Goal: Task Accomplishment & Management: Use online tool/utility

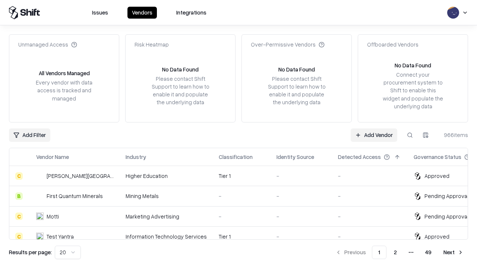
click at [373, 135] on link "Add Vendor" at bounding box center [373, 134] width 47 height 13
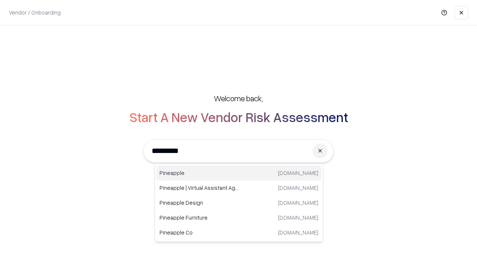
click at [239, 173] on div "Pineapple [DOMAIN_NAME]" at bounding box center [238, 173] width 165 height 15
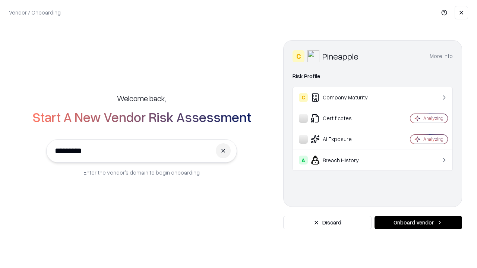
type input "*********"
click at [418, 223] on button "Onboard Vendor" at bounding box center [417, 222] width 87 height 13
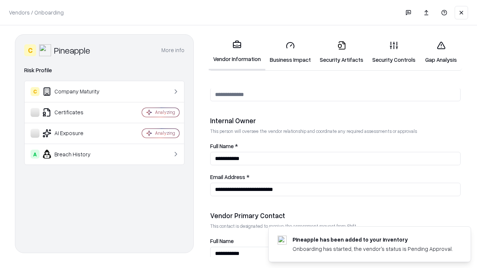
scroll to position [386, 0]
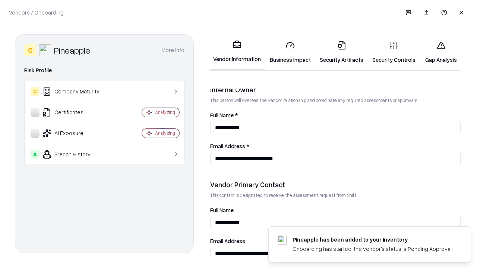
click at [341, 52] on link "Security Artifacts" at bounding box center [341, 52] width 52 height 35
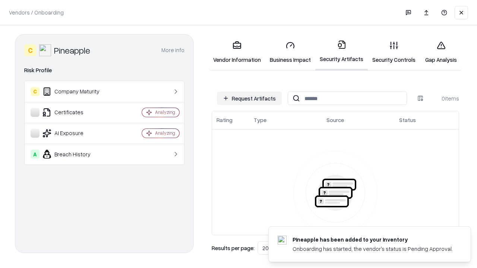
click at [249, 98] on button "Request Artifacts" at bounding box center [249, 98] width 65 height 13
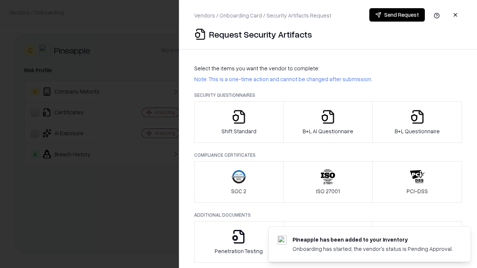
click at [417, 122] on icon "button" at bounding box center [417, 116] width 15 height 15
click at [327, 122] on icon "button" at bounding box center [327, 116] width 15 height 15
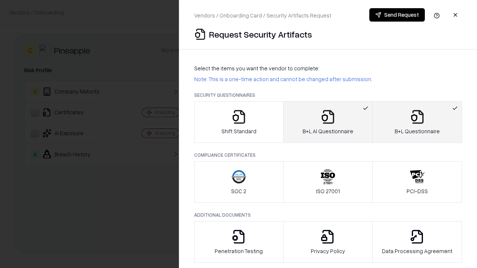
click at [396, 15] on button "Send Request" at bounding box center [396, 14] width 55 height 13
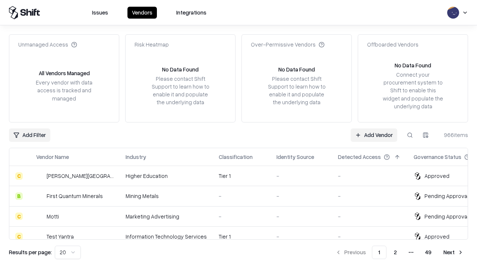
click at [410, 135] on button at bounding box center [409, 134] width 13 height 13
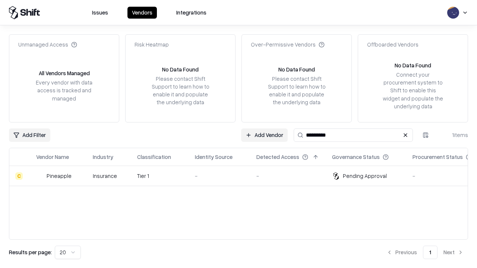
type input "*********"
click at [243, 176] on div "-" at bounding box center [220, 176] width 50 height 8
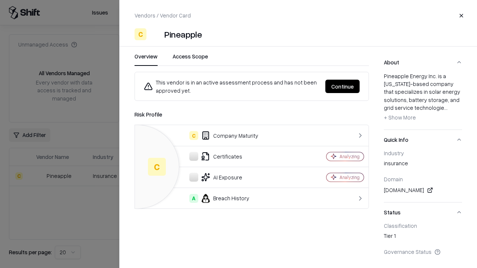
click at [342, 86] on button "Continue" at bounding box center [342, 86] width 34 height 13
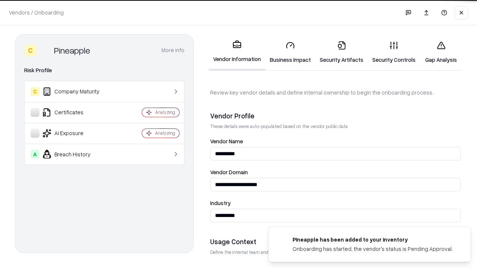
click at [341, 52] on link "Security Artifacts" at bounding box center [341, 52] width 52 height 35
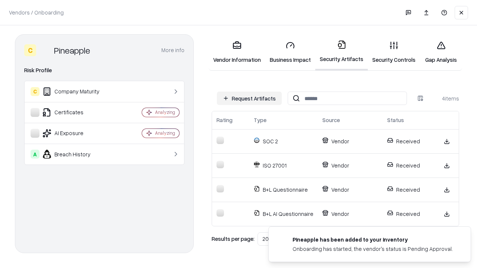
click at [440, 52] on link "Gap Analysis" at bounding box center [441, 52] width 42 height 35
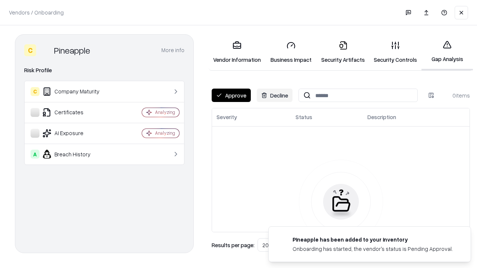
click at [231, 95] on button "Approve" at bounding box center [230, 95] width 39 height 13
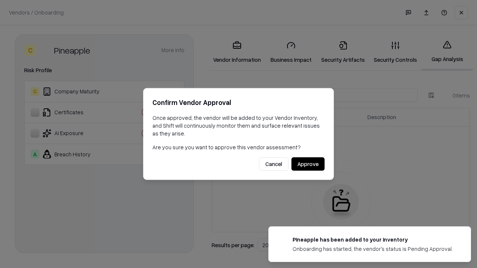
click at [308, 164] on button "Approve" at bounding box center [307, 163] width 33 height 13
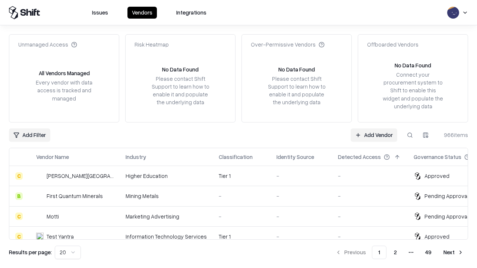
type input "*********"
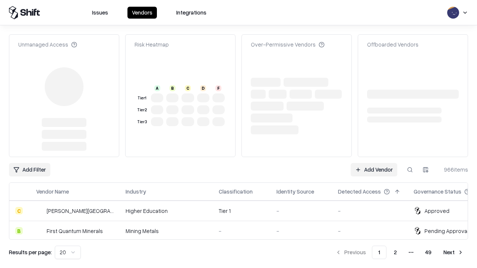
click at [373, 163] on link "Add Vendor" at bounding box center [373, 169] width 47 height 13
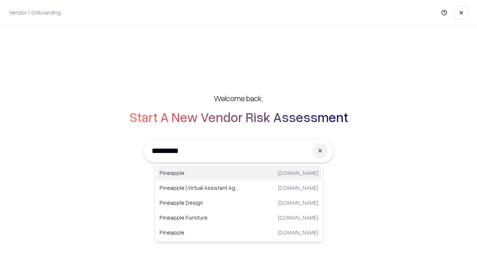
click at [239, 173] on div "Pineapple pineappleenergy.com" at bounding box center [238, 173] width 165 height 15
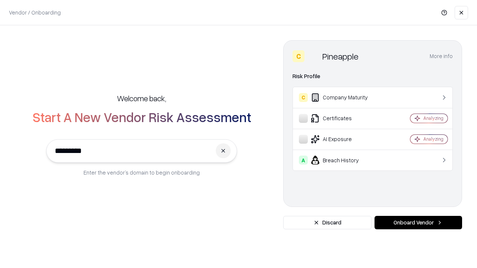
type input "*********"
click at [418, 223] on button "Onboard Vendor" at bounding box center [417, 222] width 87 height 13
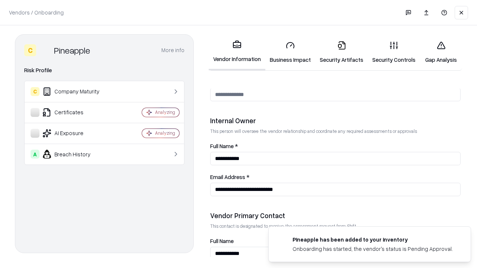
scroll to position [386, 0]
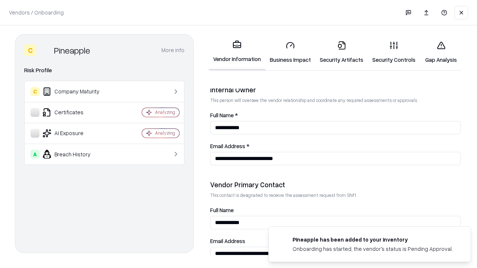
click at [440, 52] on link "Gap Analysis" at bounding box center [441, 52] width 42 height 35
